Goal: Task Accomplishment & Management: Use online tool/utility

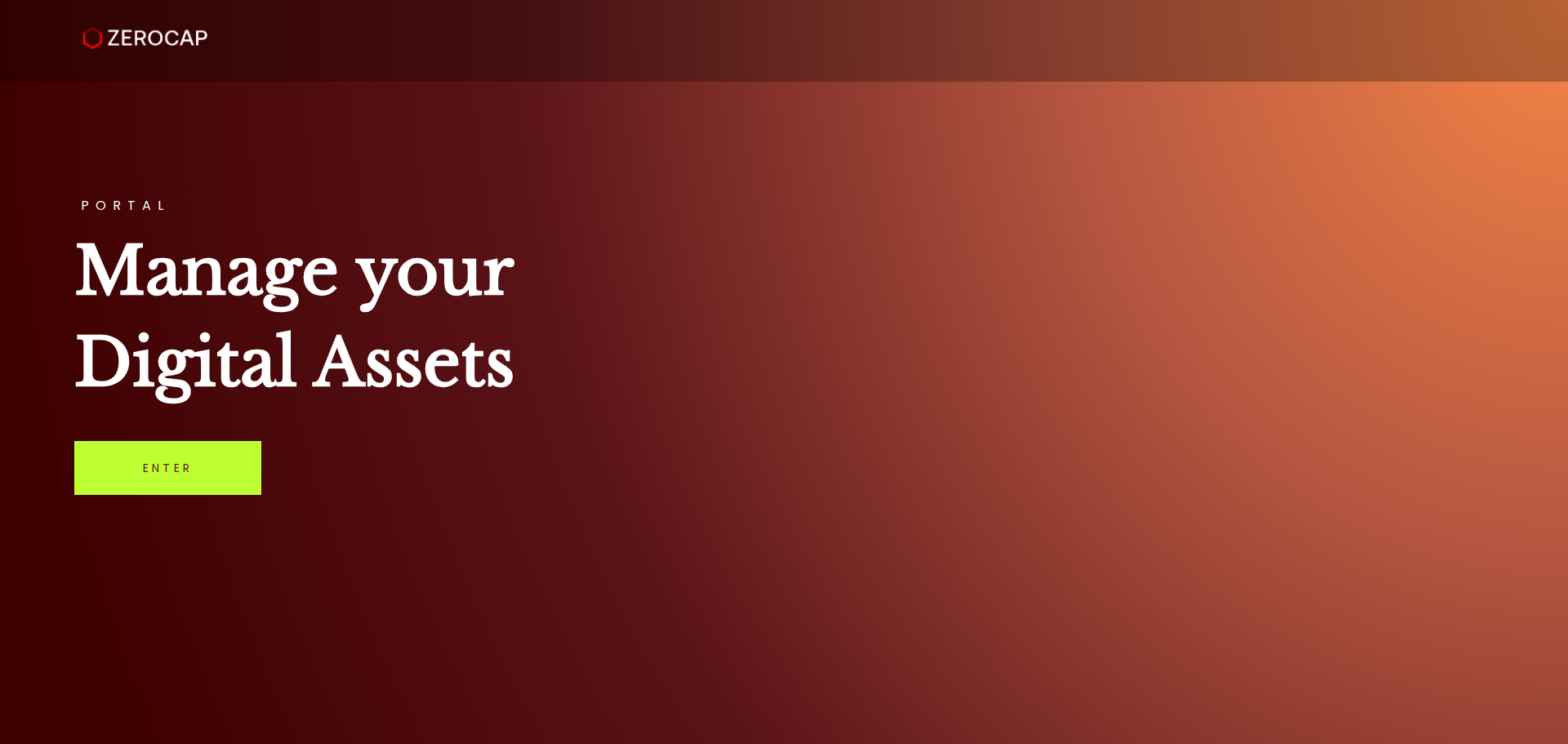
drag, startPoint x: 0, startPoint y: 0, endPoint x: 164, endPoint y: 474, distance: 501.6
click at [164, 474] on link "Enter" at bounding box center [168, 469] width 187 height 54
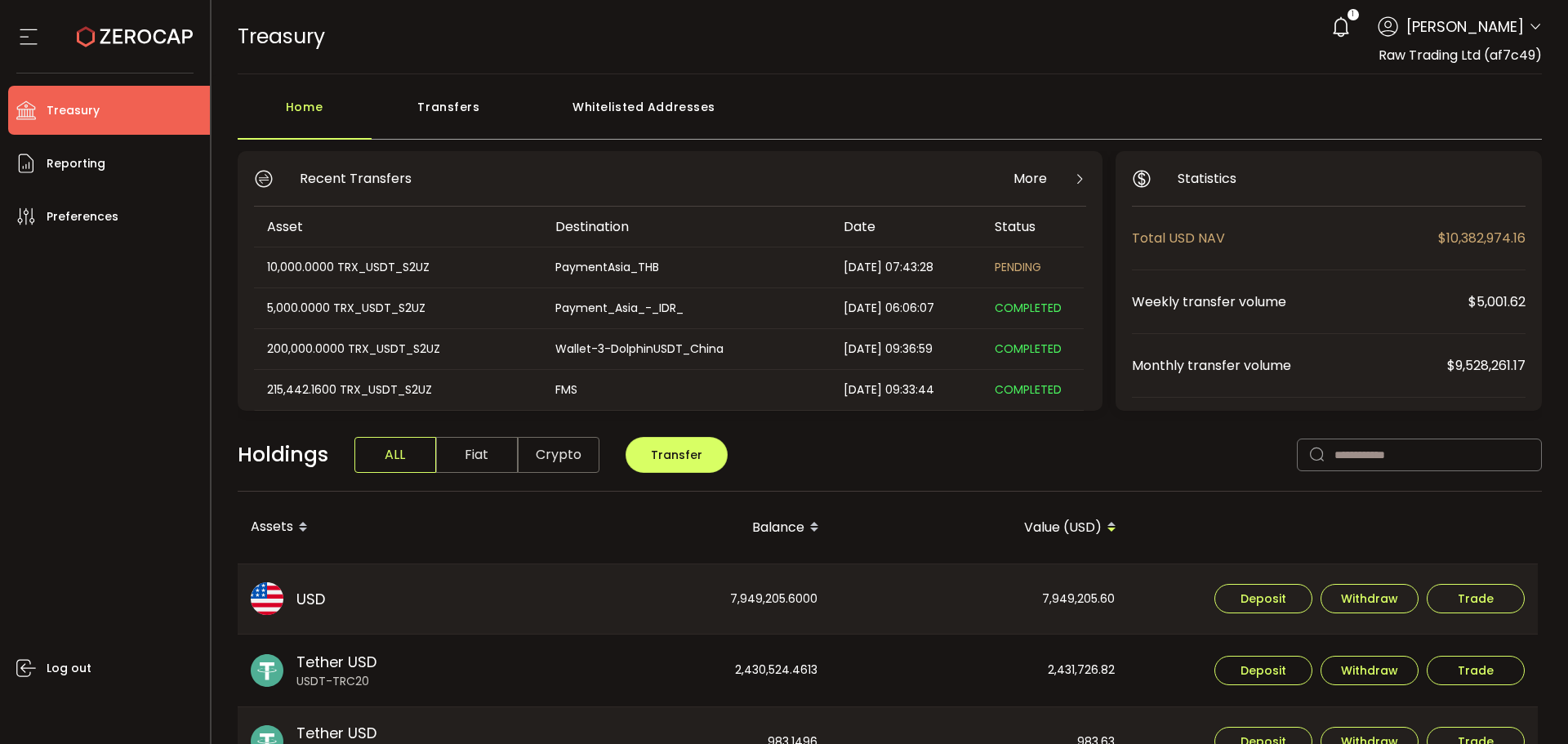
drag, startPoint x: 418, startPoint y: 105, endPoint x: 447, endPoint y: 127, distance: 36.4
click at [418, 105] on div "Transfers" at bounding box center [449, 115] width 155 height 49
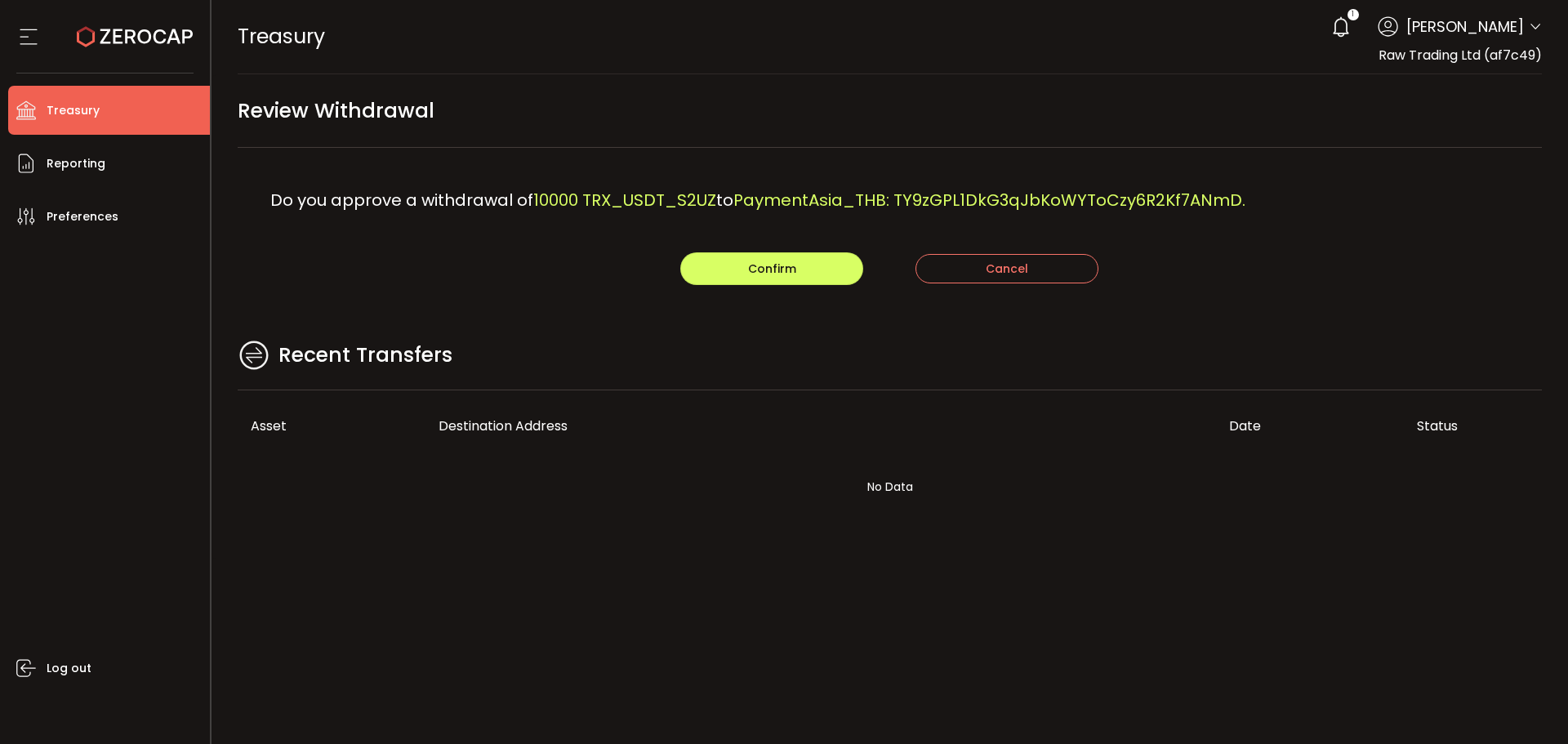
click at [719, 369] on div "Recent Transfers" at bounding box center [890, 363] width 1305 height 53
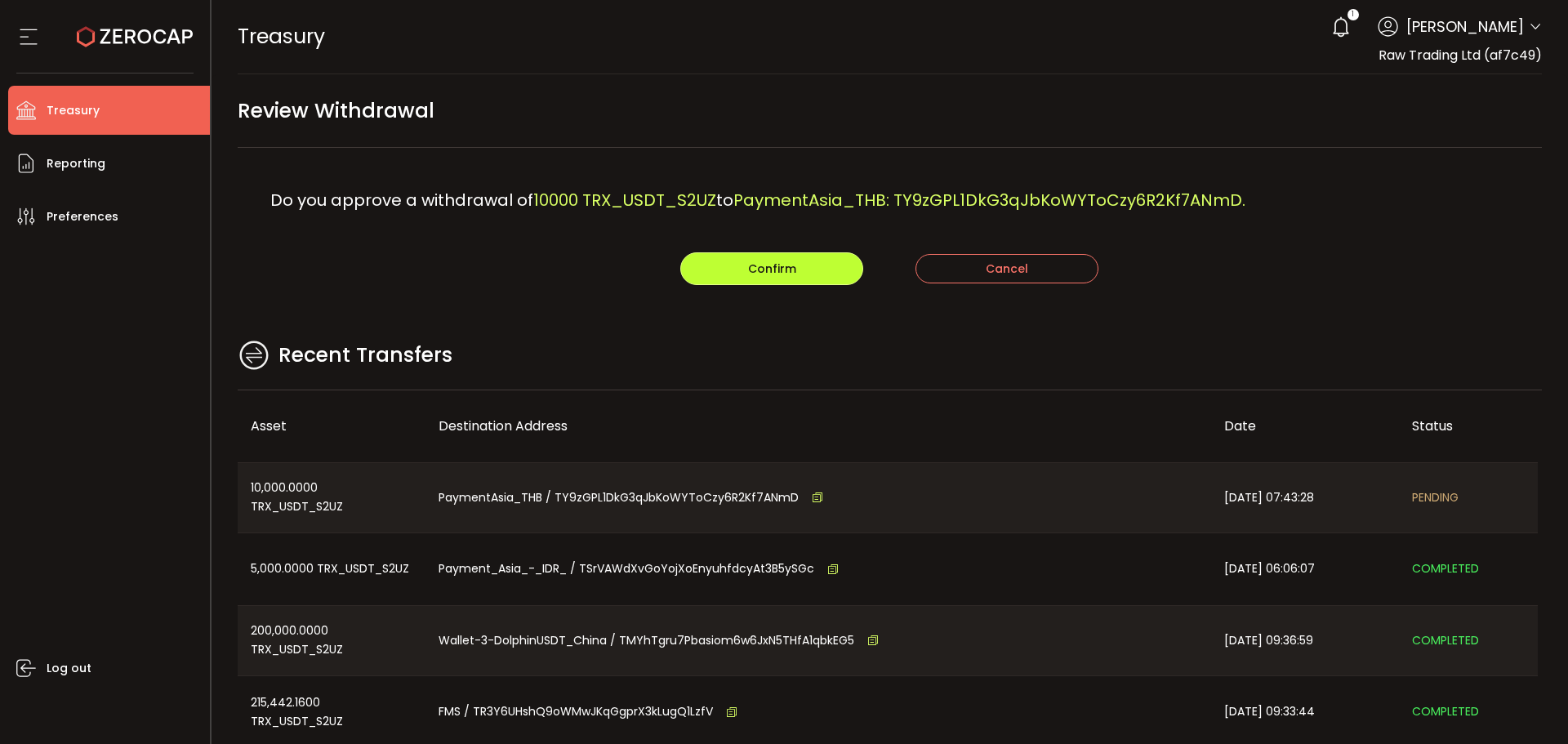
click at [761, 255] on button "Confirm" at bounding box center [772, 269] width 183 height 33
